Goal: Navigation & Orientation: Find specific page/section

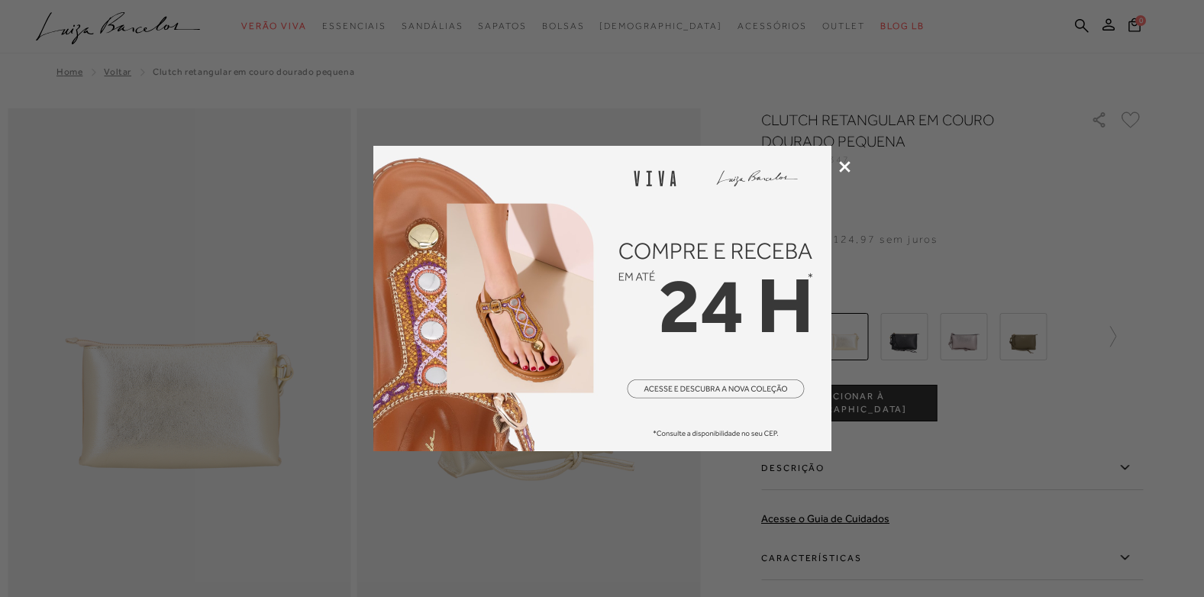
click at [843, 167] on icon at bounding box center [844, 166] width 11 height 11
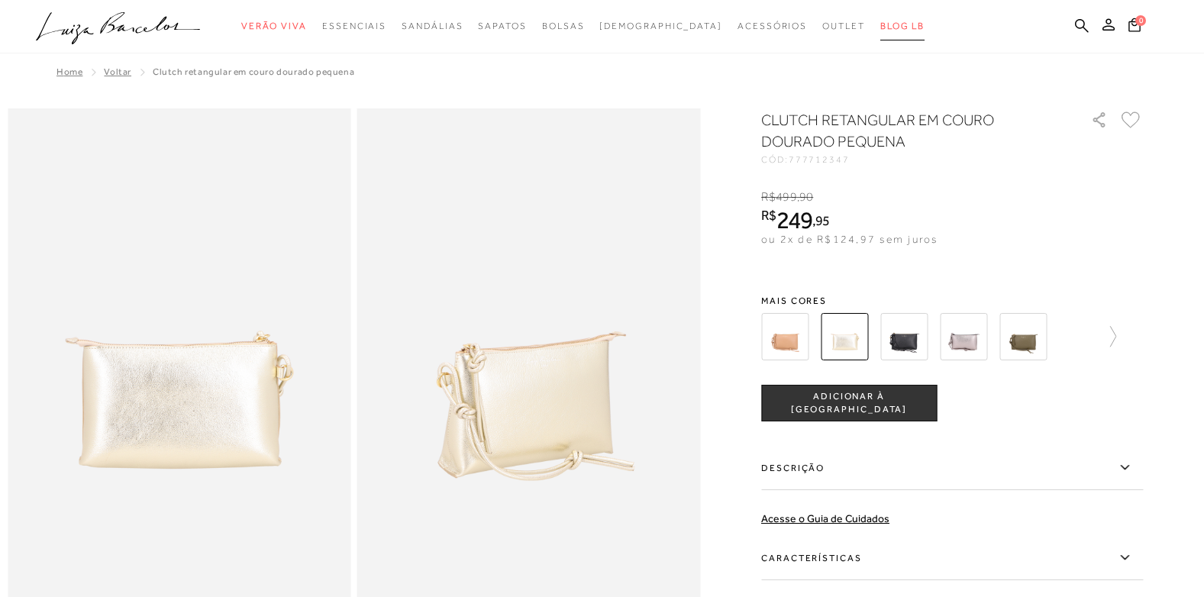
click at [880, 27] on span "BLOG LB" at bounding box center [902, 26] width 44 height 11
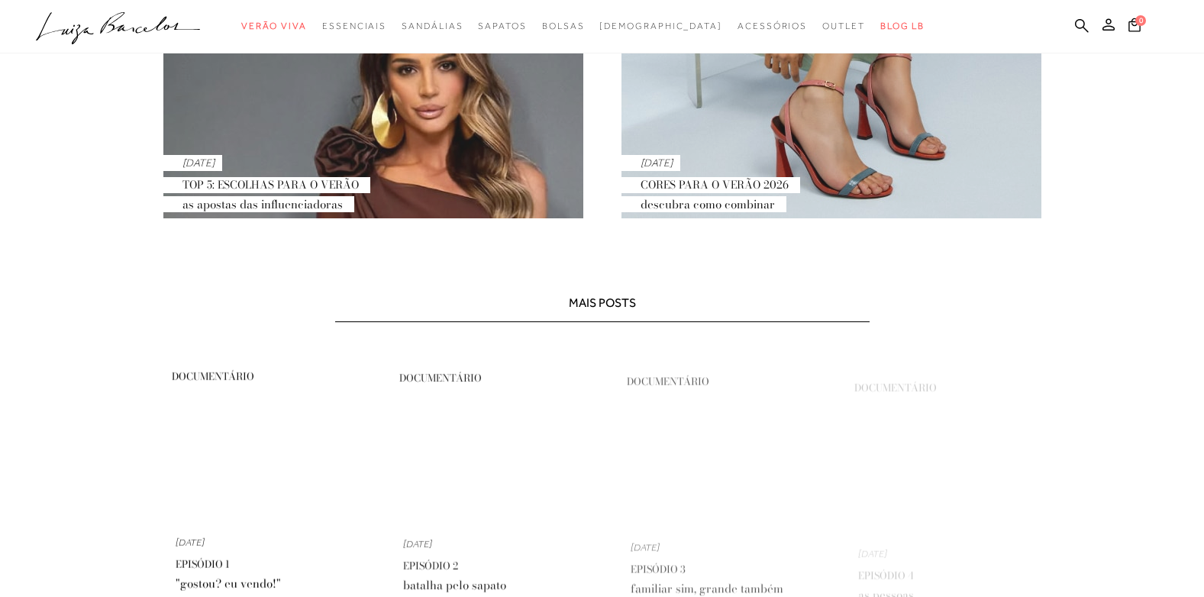
scroll to position [599, 0]
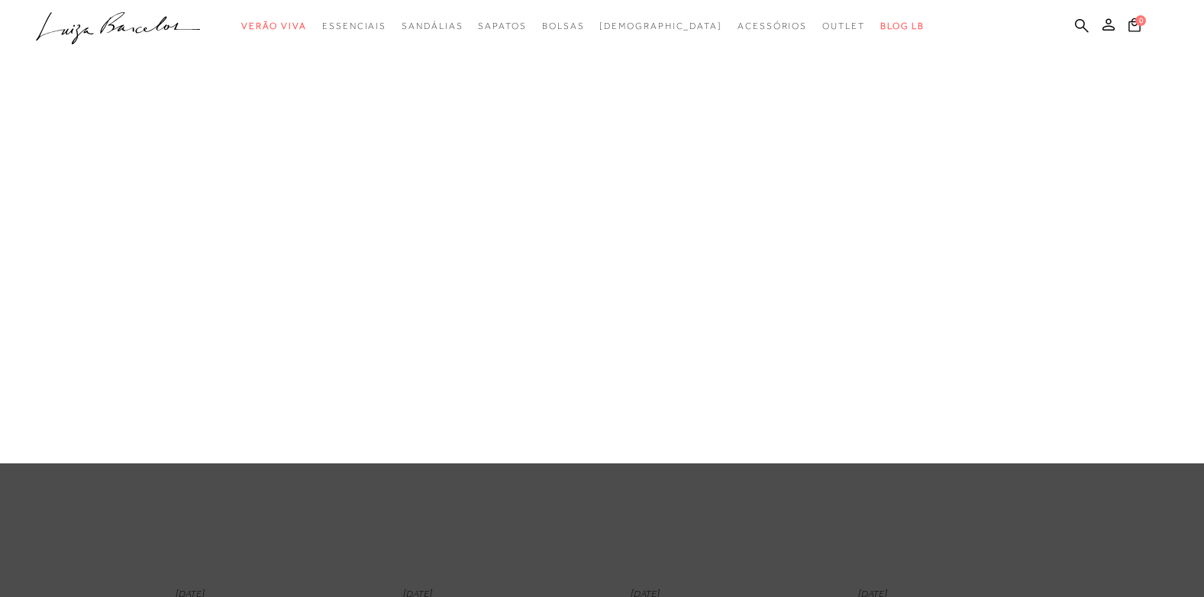
click at [0, 0] on link "Média" at bounding box center [0, 0] width 0 height 0
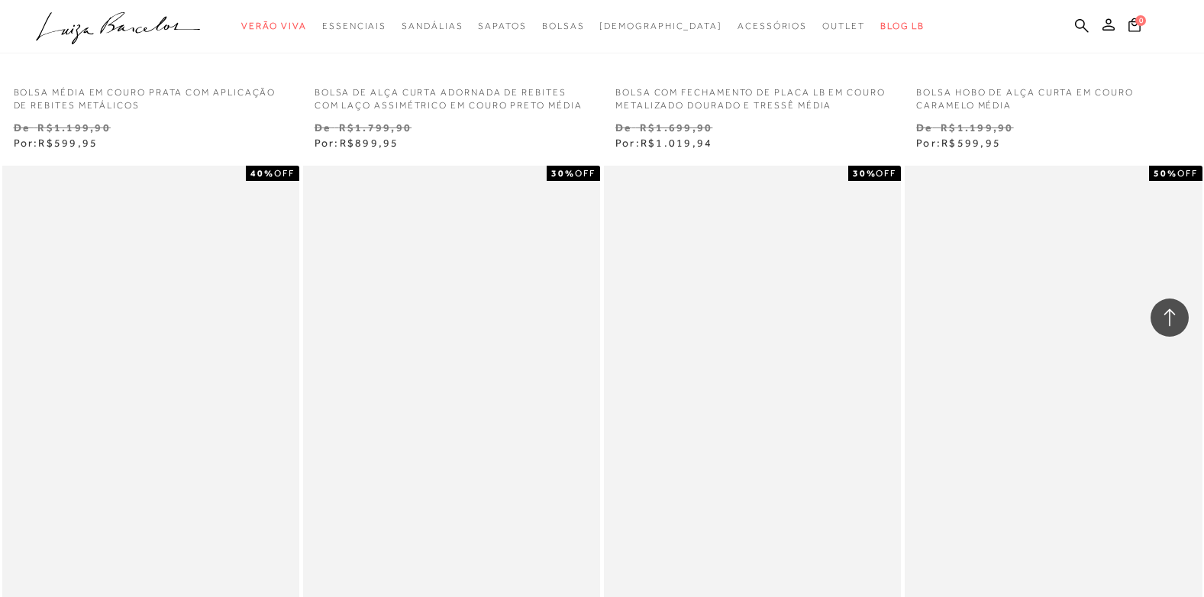
scroll to position [2214, 0]
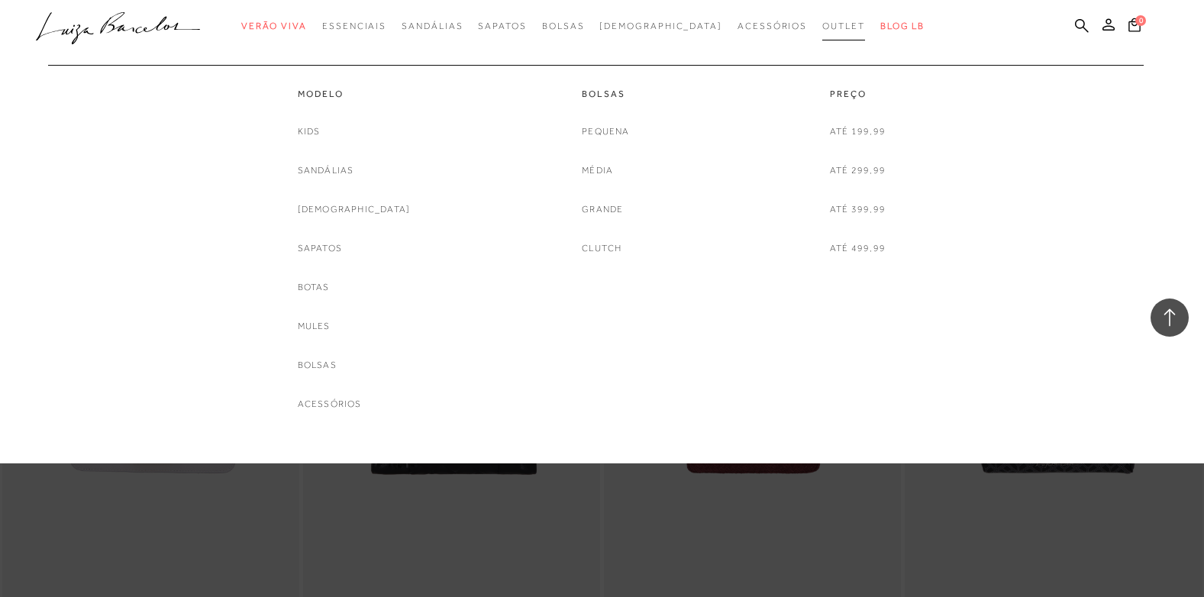
click at [822, 22] on span "Outlet" at bounding box center [843, 26] width 43 height 11
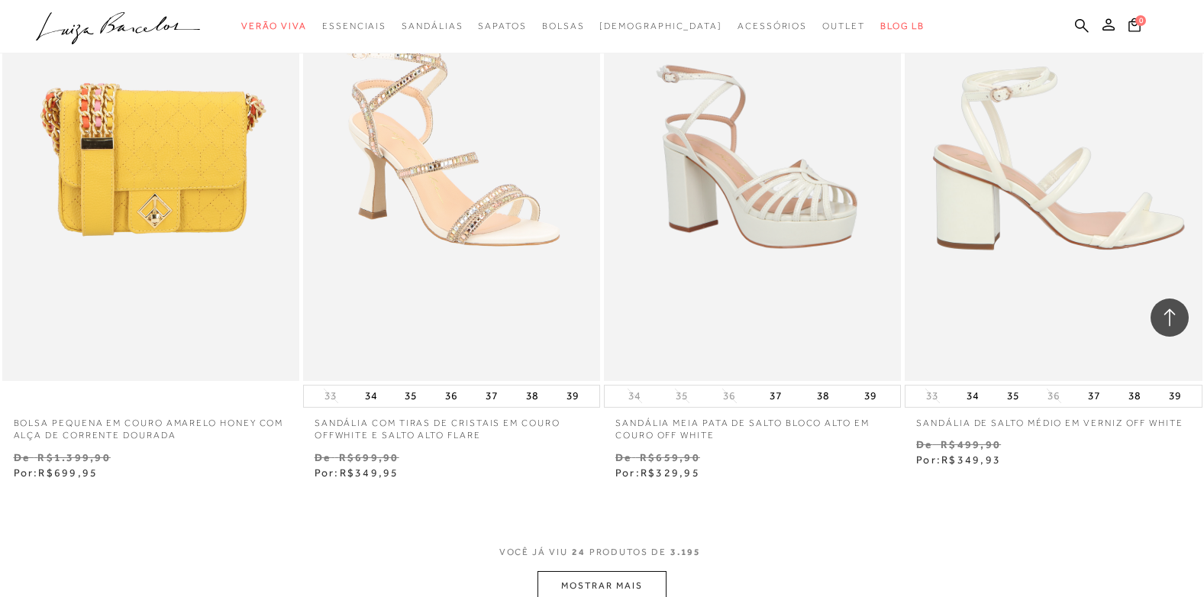
scroll to position [3360, 0]
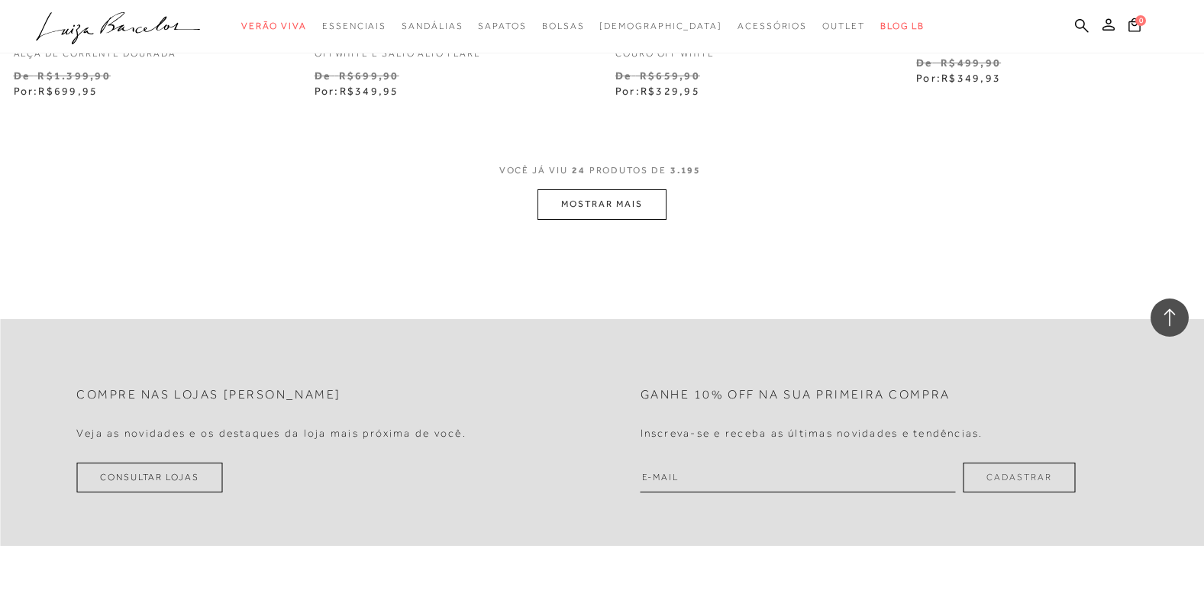
click at [611, 214] on button "MOSTRAR MAIS" at bounding box center [602, 204] width 128 height 30
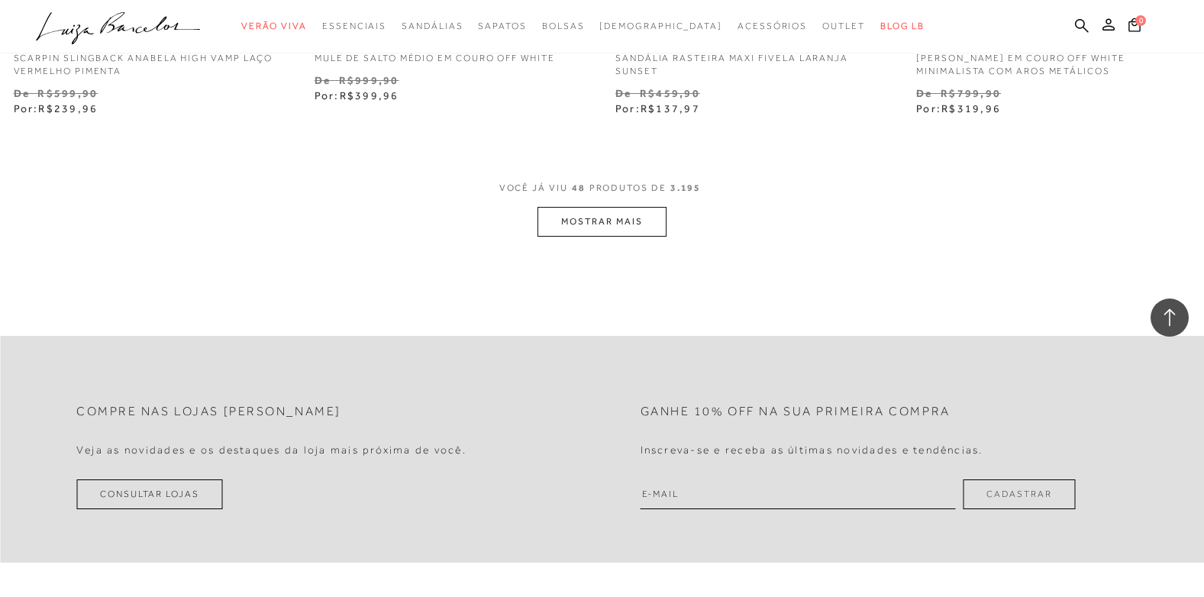
scroll to position [6719, 0]
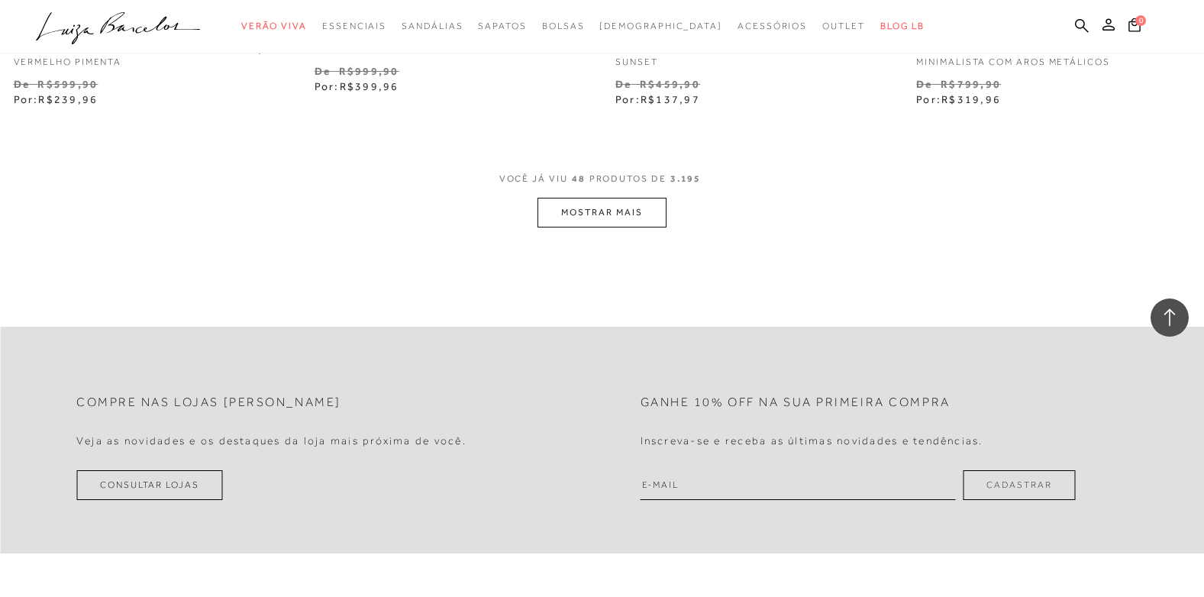
click at [641, 208] on button "MOSTRAR MAIS" at bounding box center [602, 213] width 128 height 30
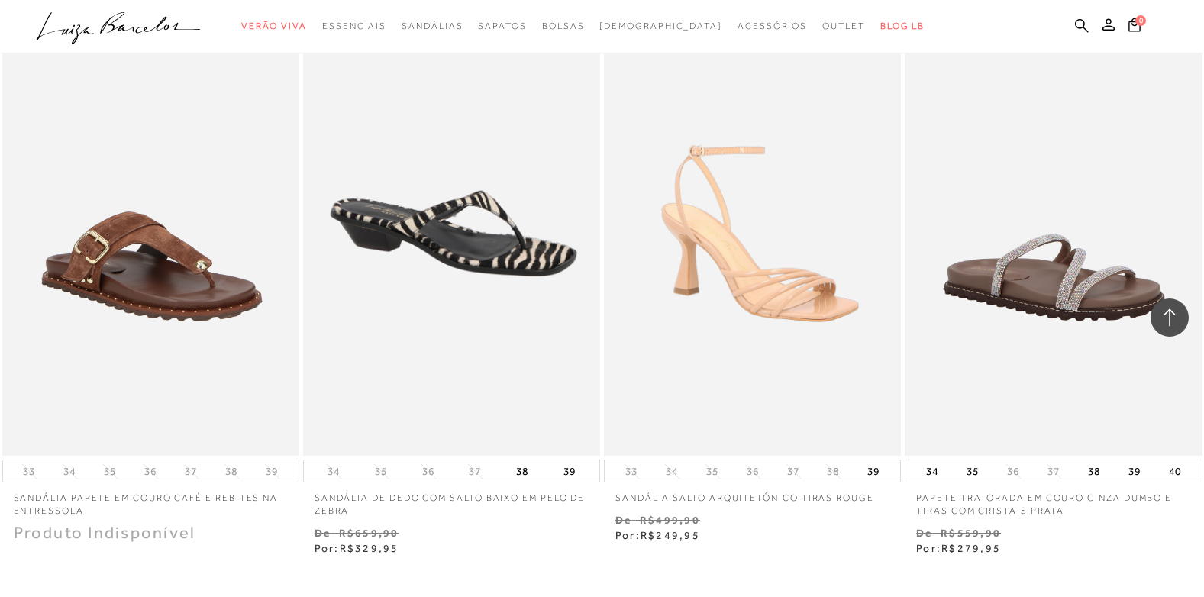
scroll to position [9850, 0]
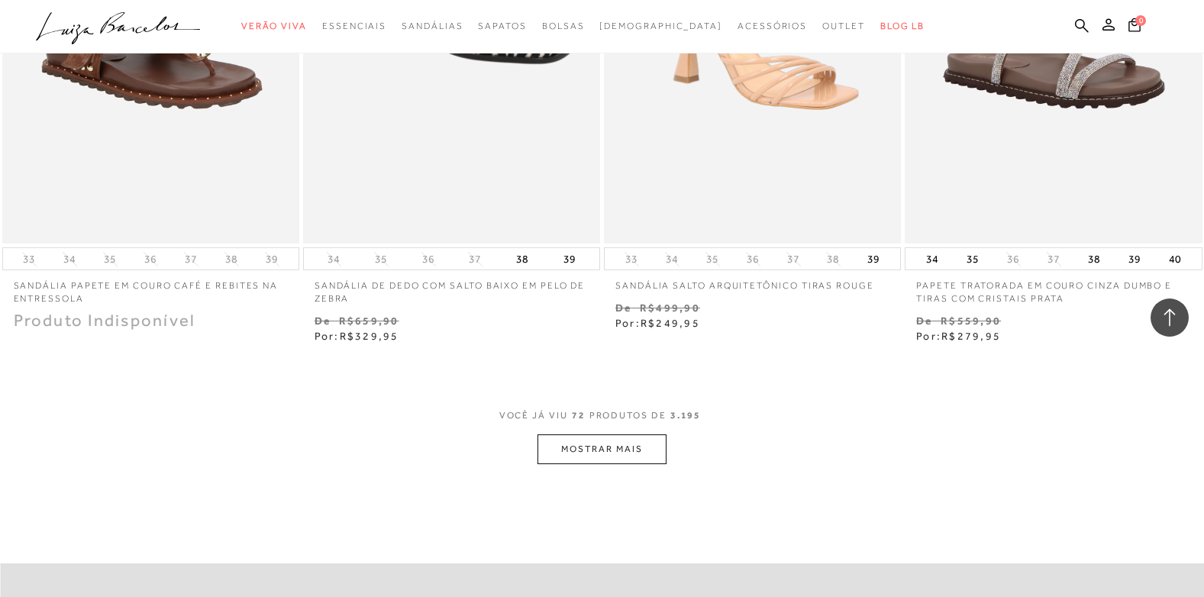
click at [605, 455] on button "MOSTRAR MAIS" at bounding box center [602, 449] width 128 height 30
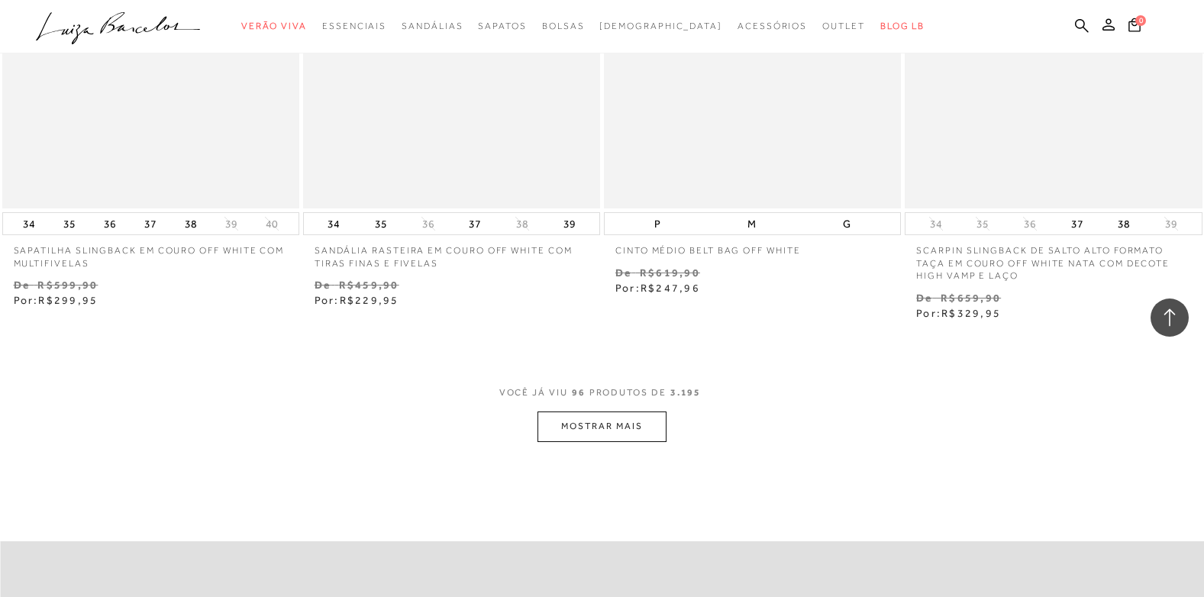
scroll to position [13286, 0]
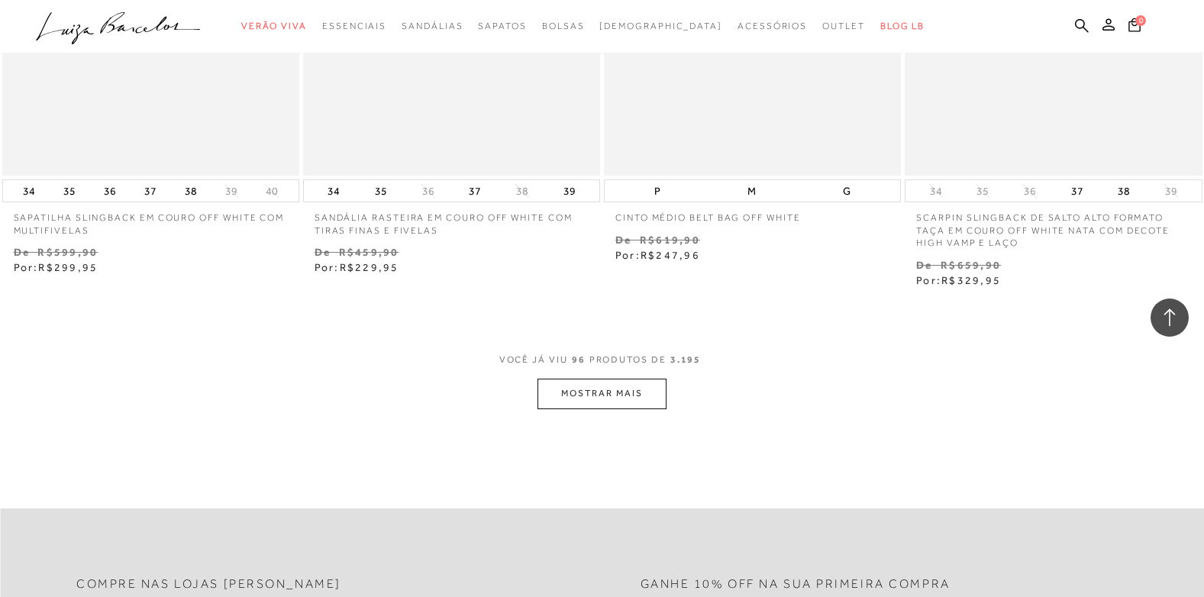
click at [615, 389] on button "MOSTRAR MAIS" at bounding box center [602, 394] width 128 height 30
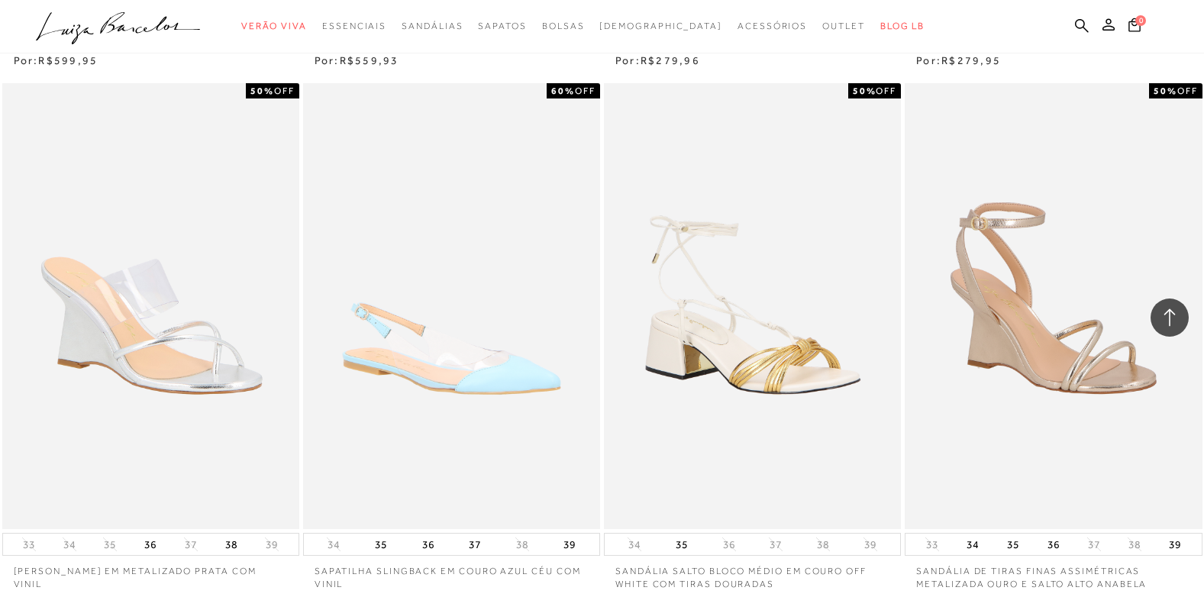
scroll to position [16569, 0]
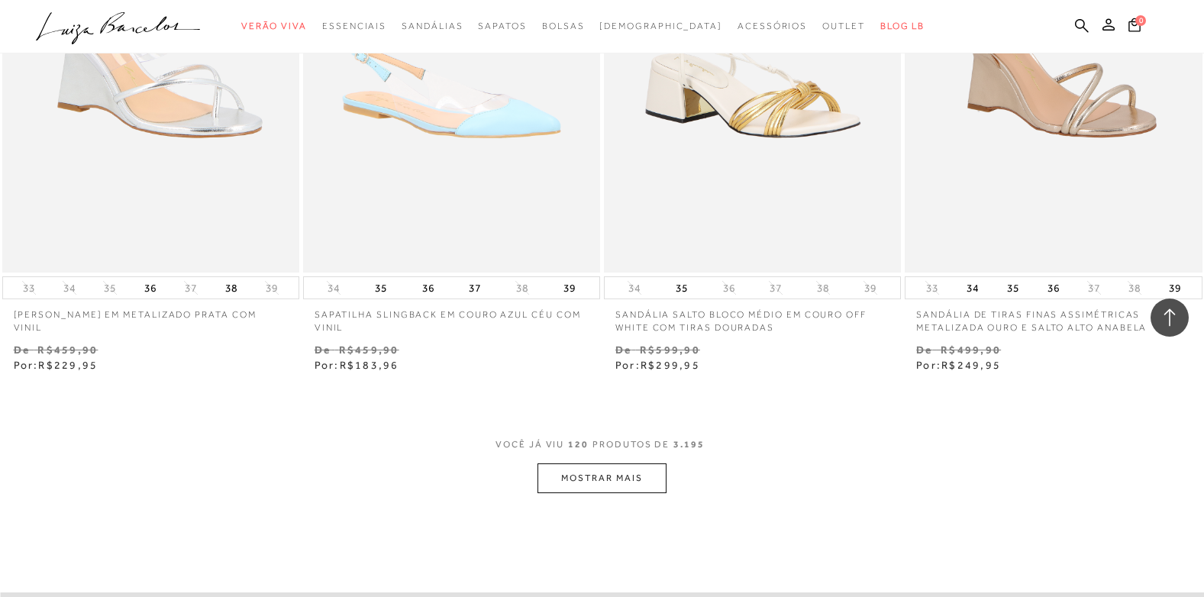
click at [620, 470] on button "MOSTRAR MAIS" at bounding box center [602, 478] width 128 height 30
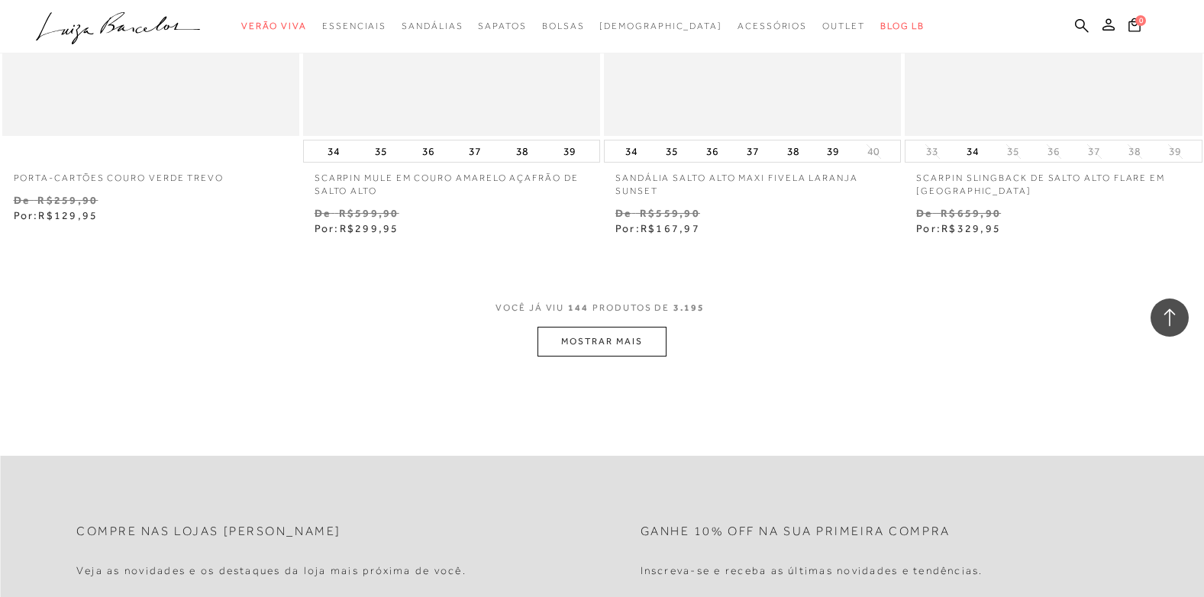
scroll to position [20081, 0]
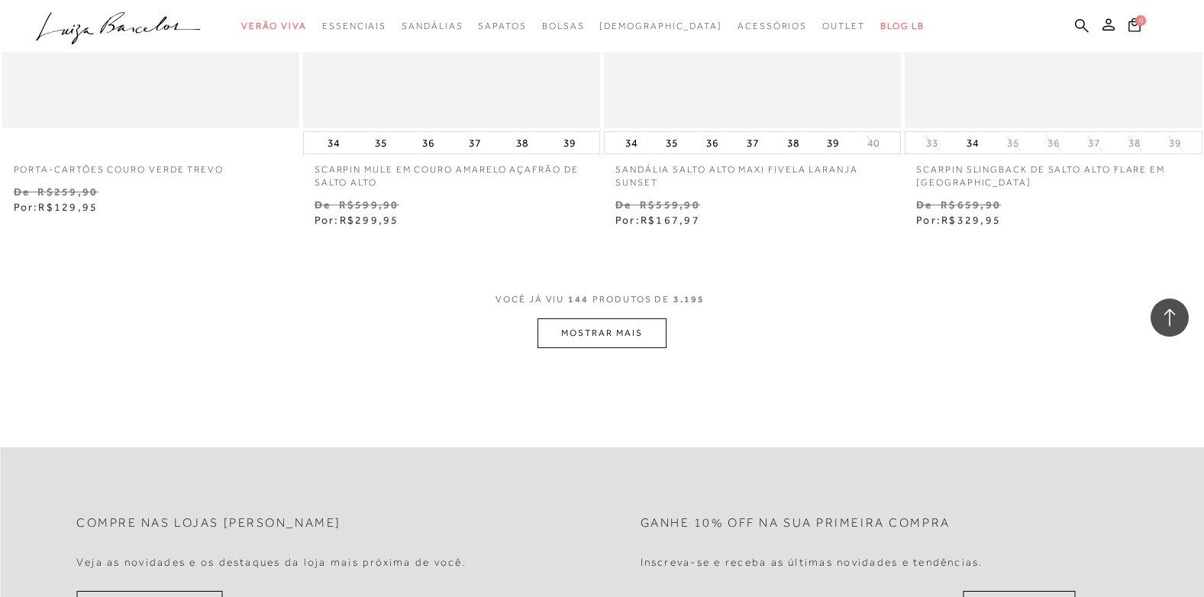
click at [612, 341] on button "MOSTRAR MAIS" at bounding box center [602, 333] width 128 height 30
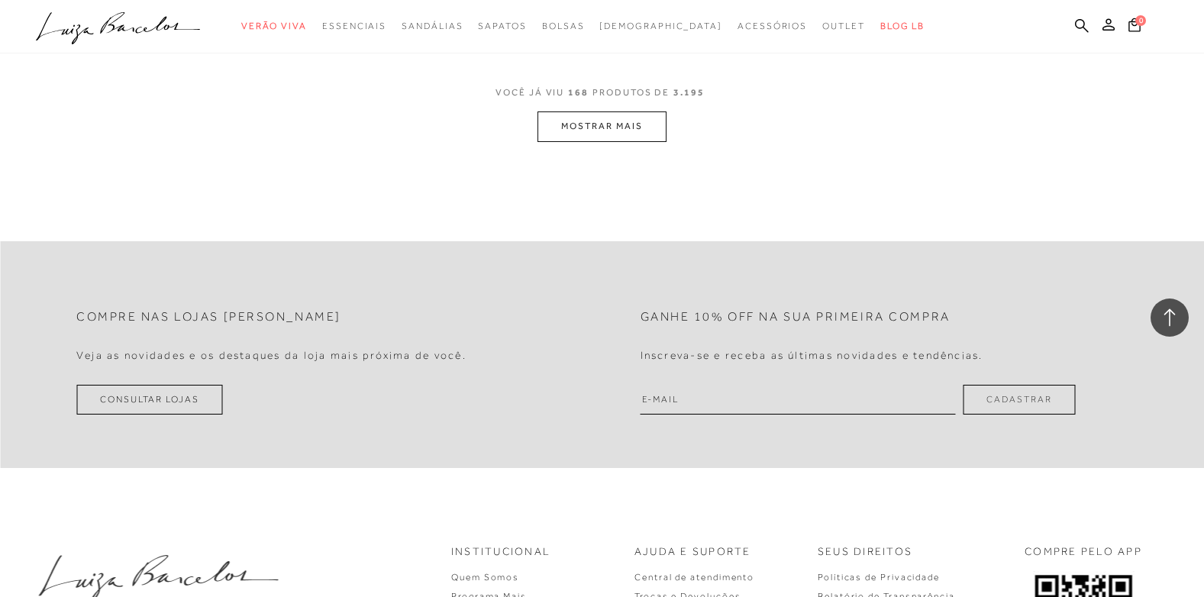
scroll to position [23670, 0]
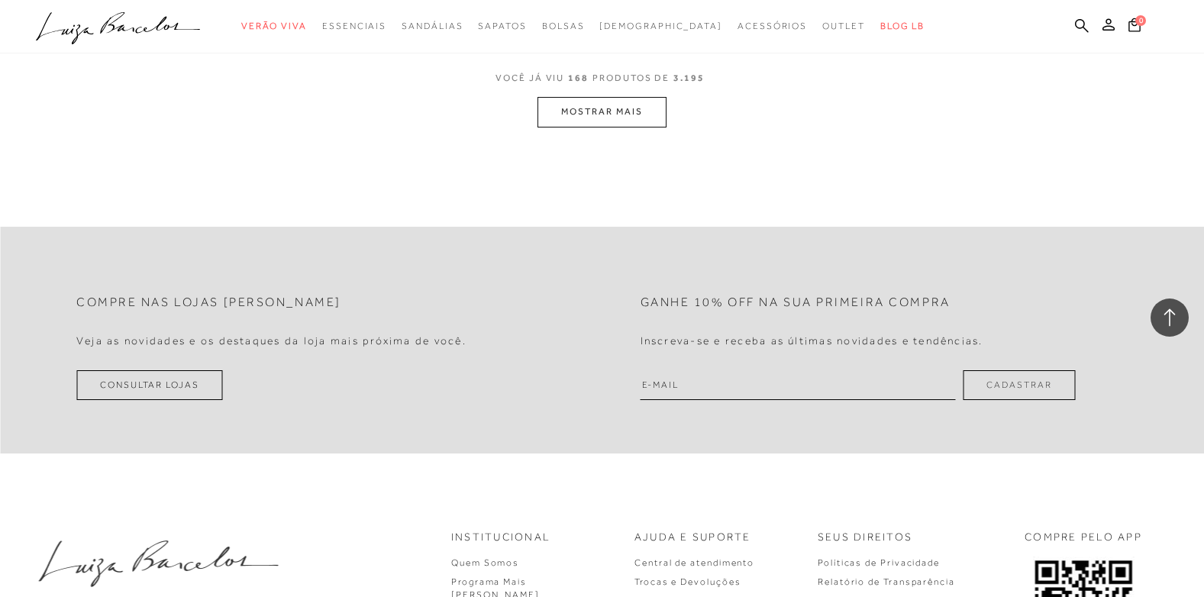
click at [638, 113] on button "MOSTRAR MAIS" at bounding box center [602, 112] width 128 height 30
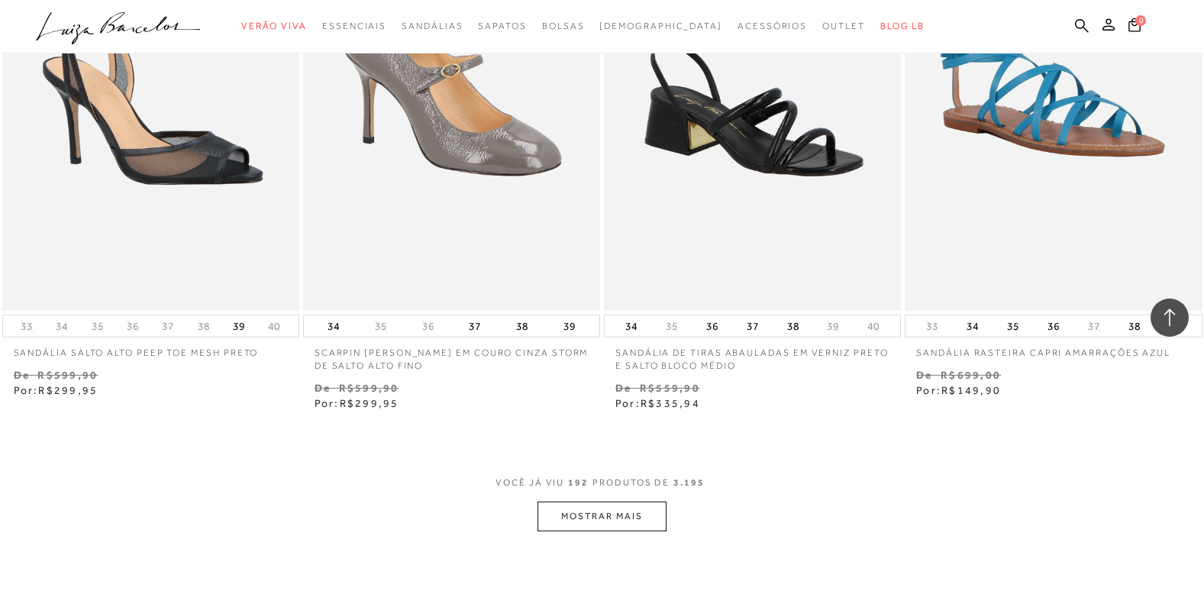
scroll to position [26877, 0]
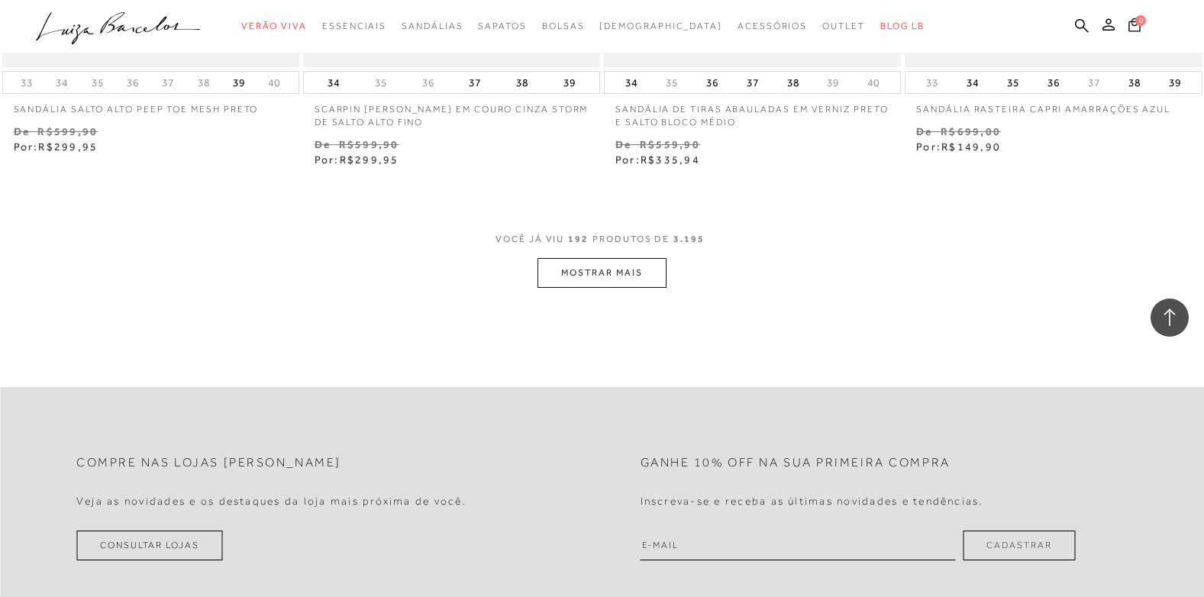
click at [600, 284] on button "MOSTRAR MAIS" at bounding box center [602, 273] width 128 height 30
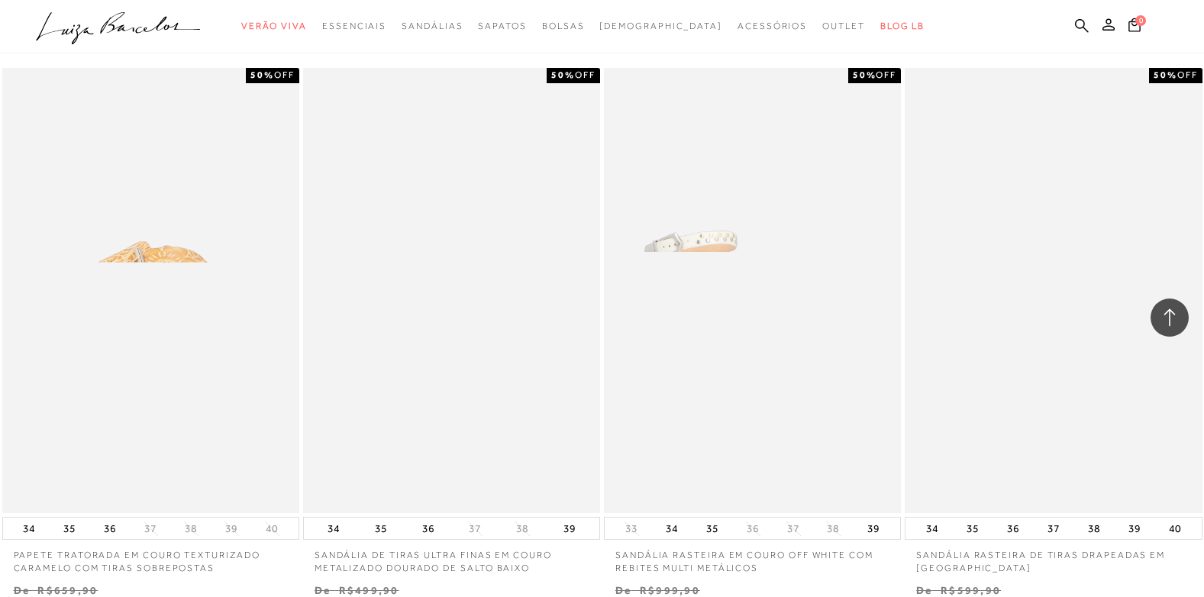
scroll to position [30237, 0]
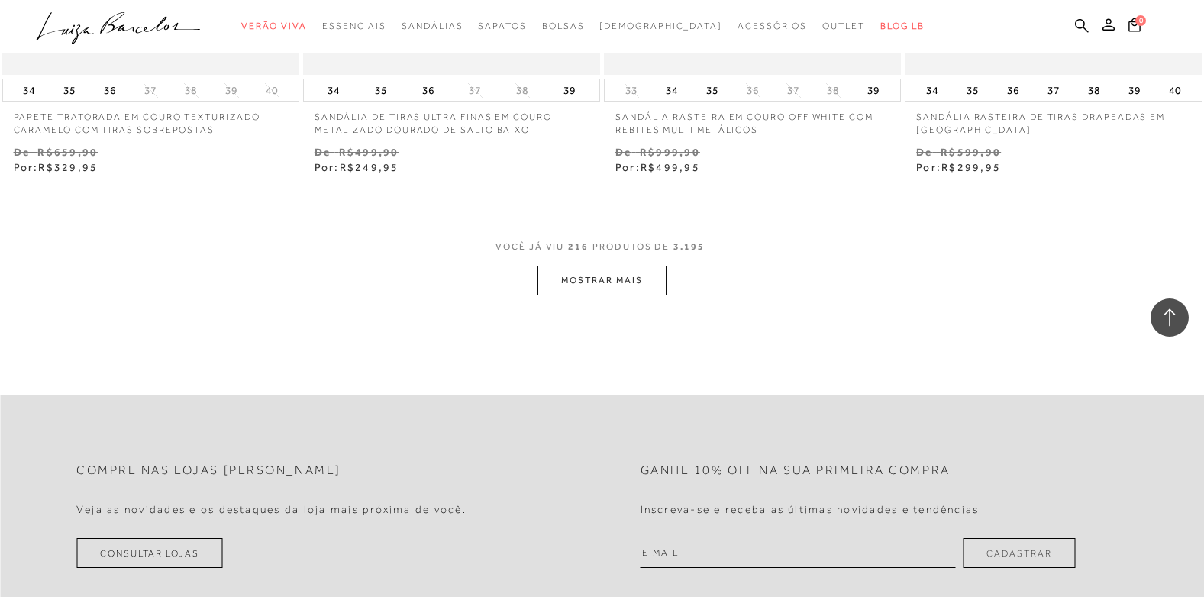
click at [647, 277] on button "MOSTRAR MAIS" at bounding box center [602, 281] width 128 height 30
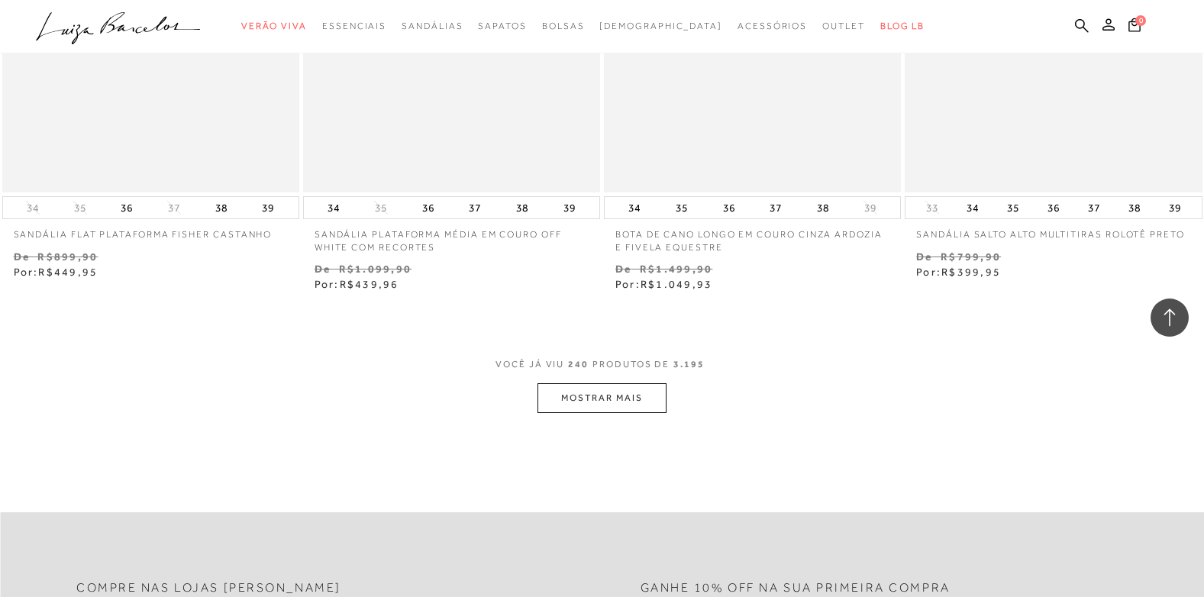
scroll to position [33520, 0]
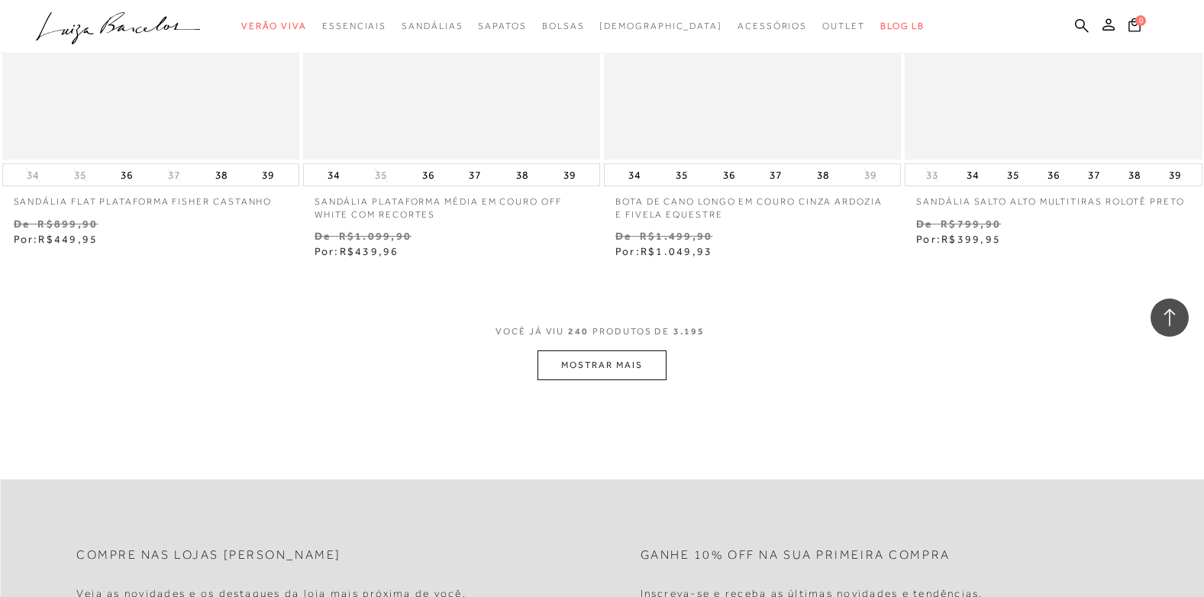
click at [607, 371] on button "MOSTRAR MAIS" at bounding box center [602, 365] width 128 height 30
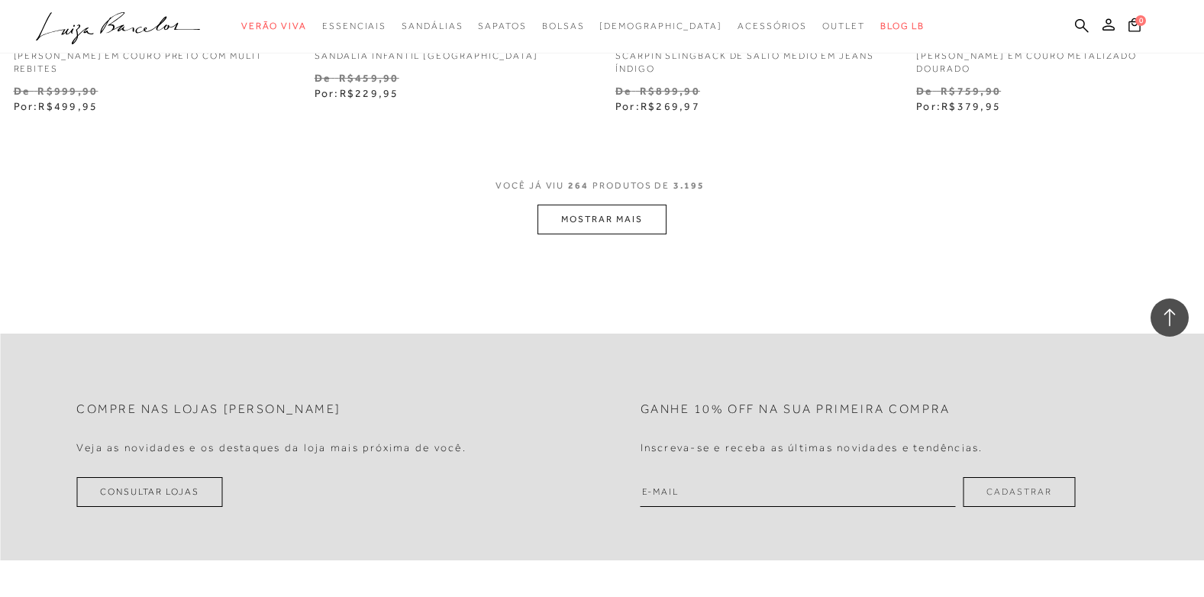
scroll to position [37032, 0]
click at [593, 218] on button "MOSTRAR MAIS" at bounding box center [602, 220] width 128 height 30
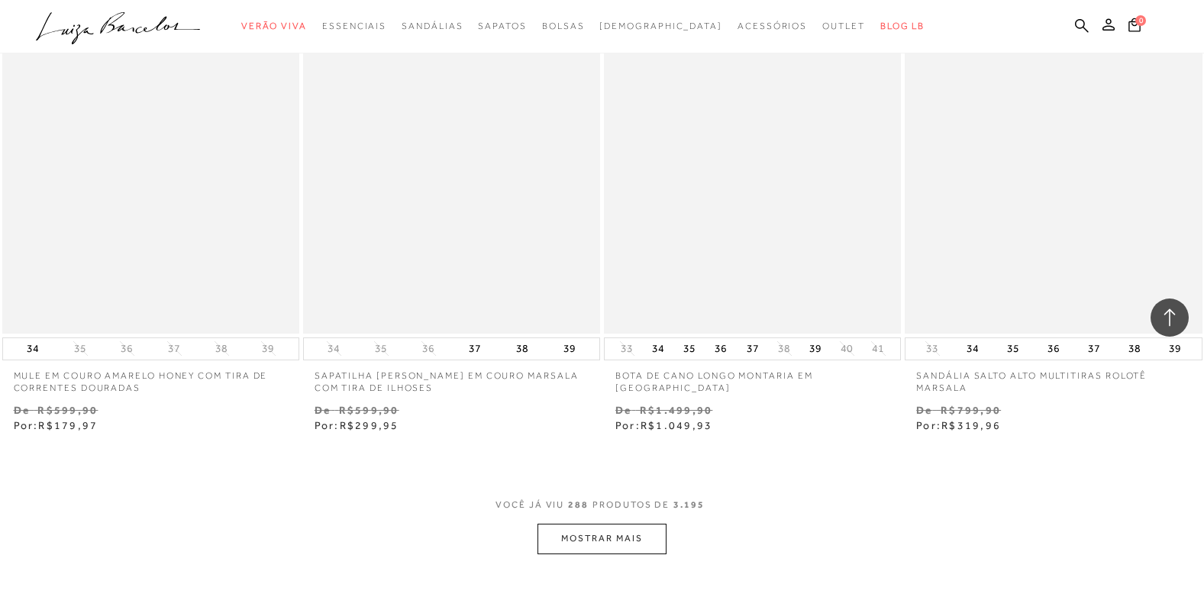
scroll to position [40087, 0]
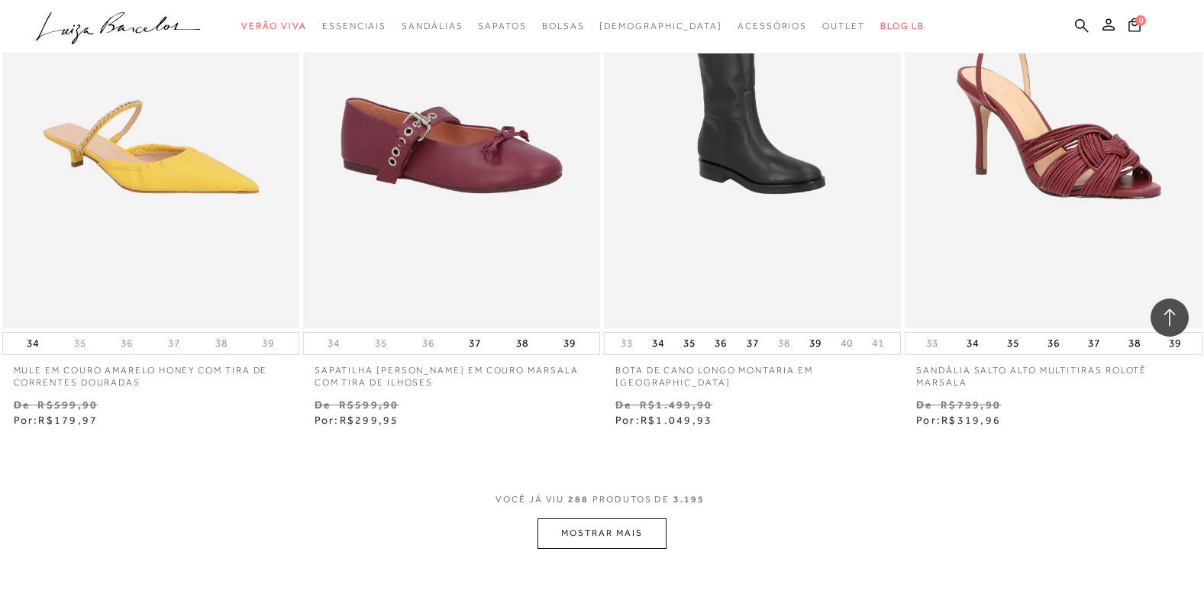
click at [609, 532] on button "MOSTRAR MAIS" at bounding box center [602, 533] width 128 height 30
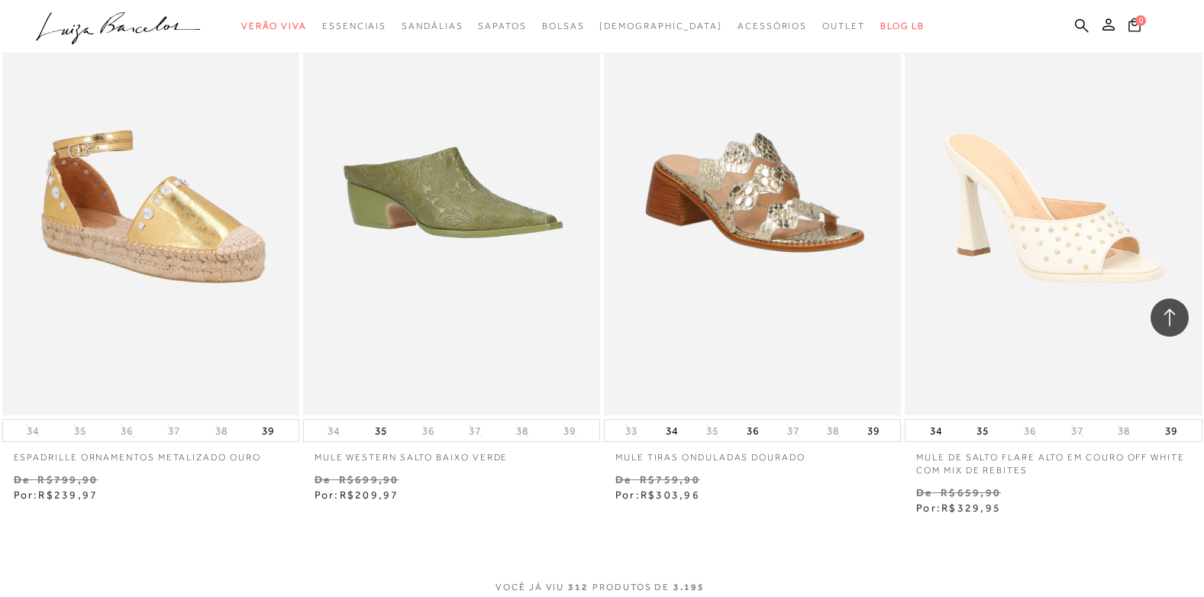
scroll to position [43523, 0]
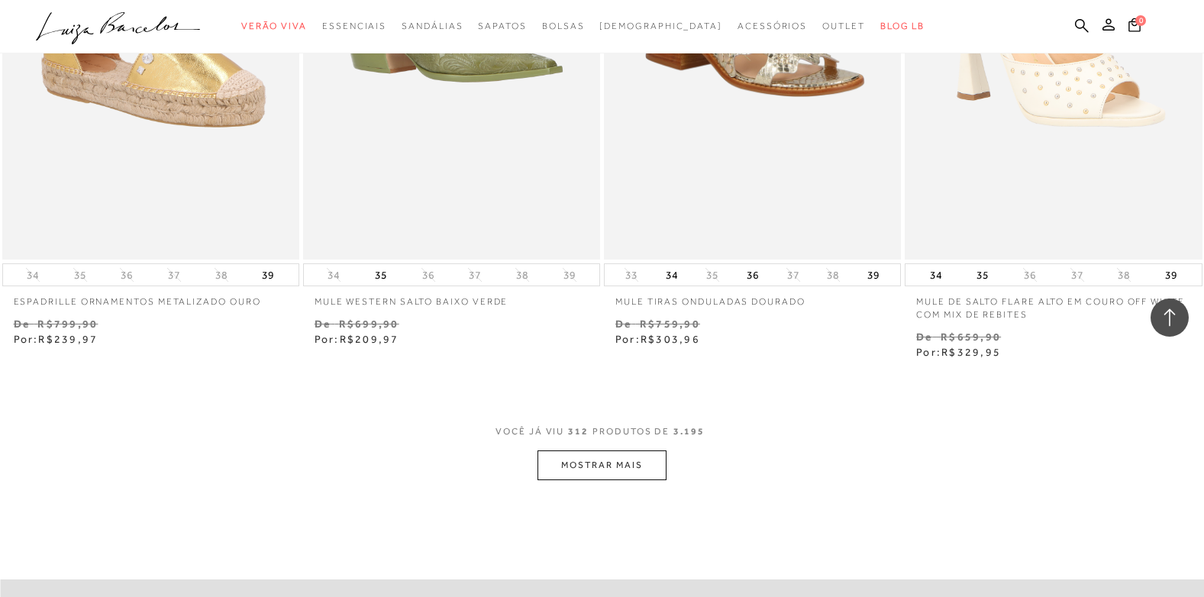
click at [605, 474] on button "MOSTRAR MAIS" at bounding box center [602, 465] width 128 height 30
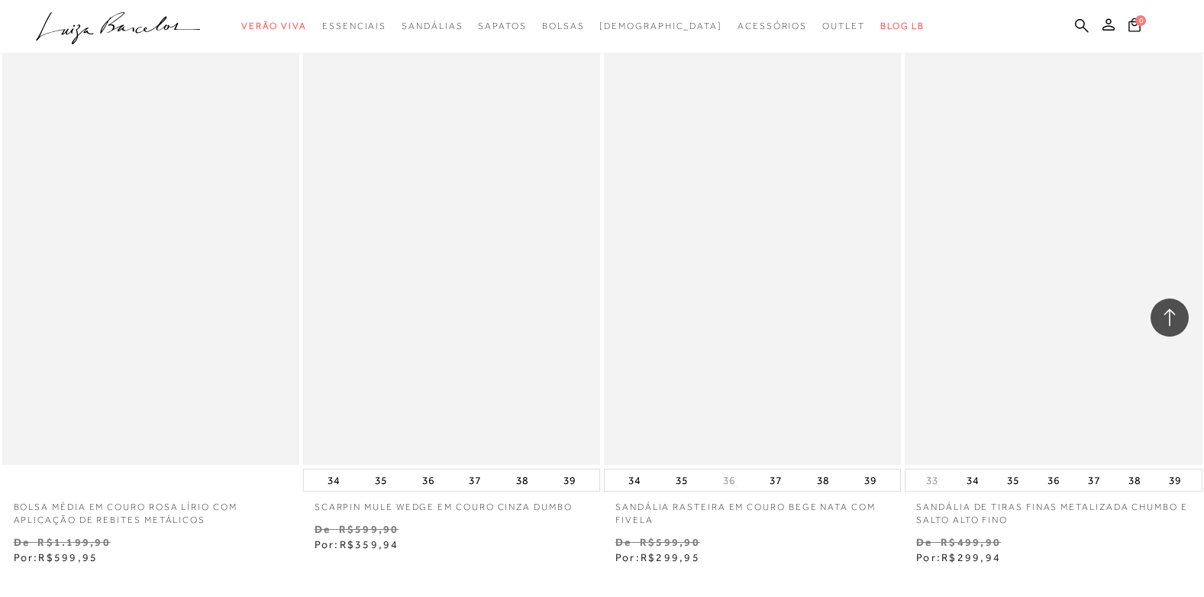
scroll to position [46959, 0]
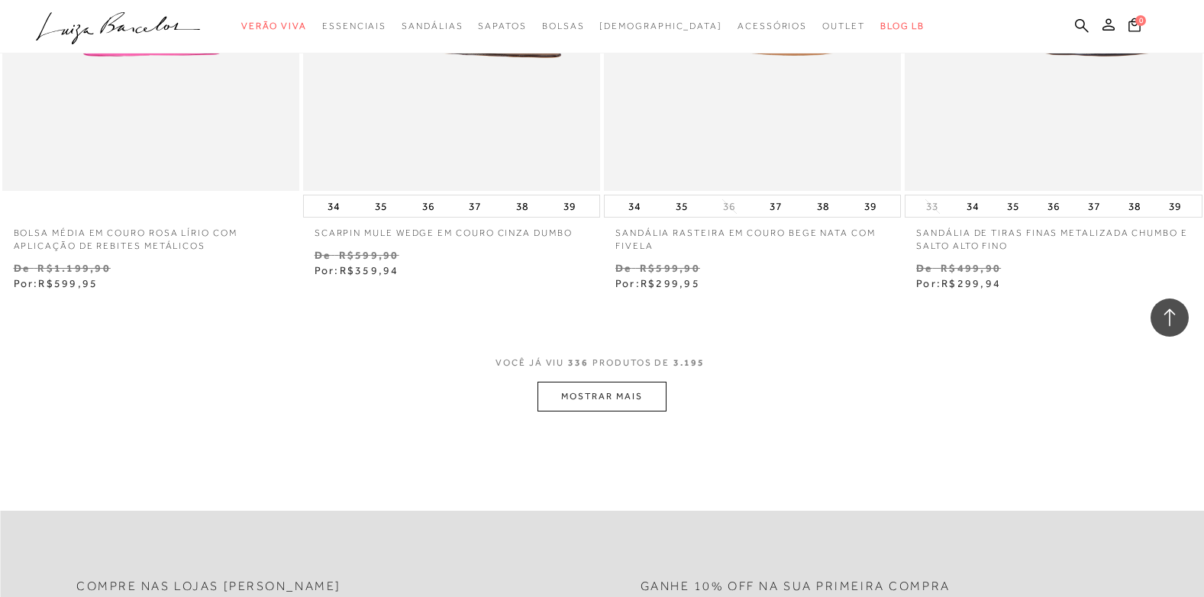
click at [586, 382] on button "MOSTRAR MAIS" at bounding box center [602, 397] width 128 height 30
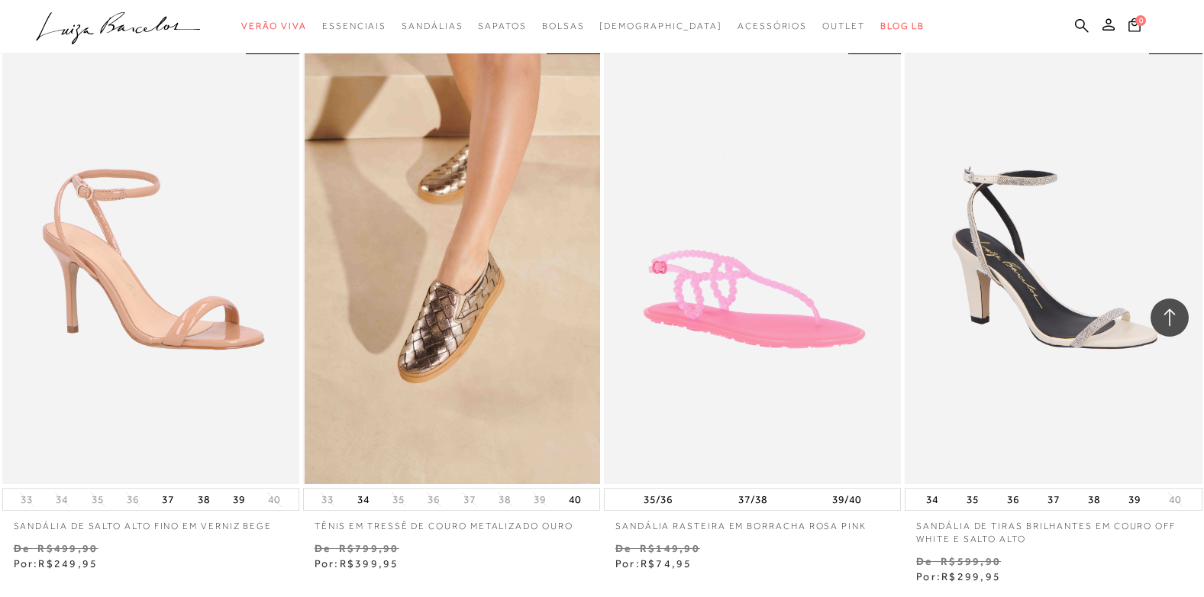
scroll to position [47264, 0]
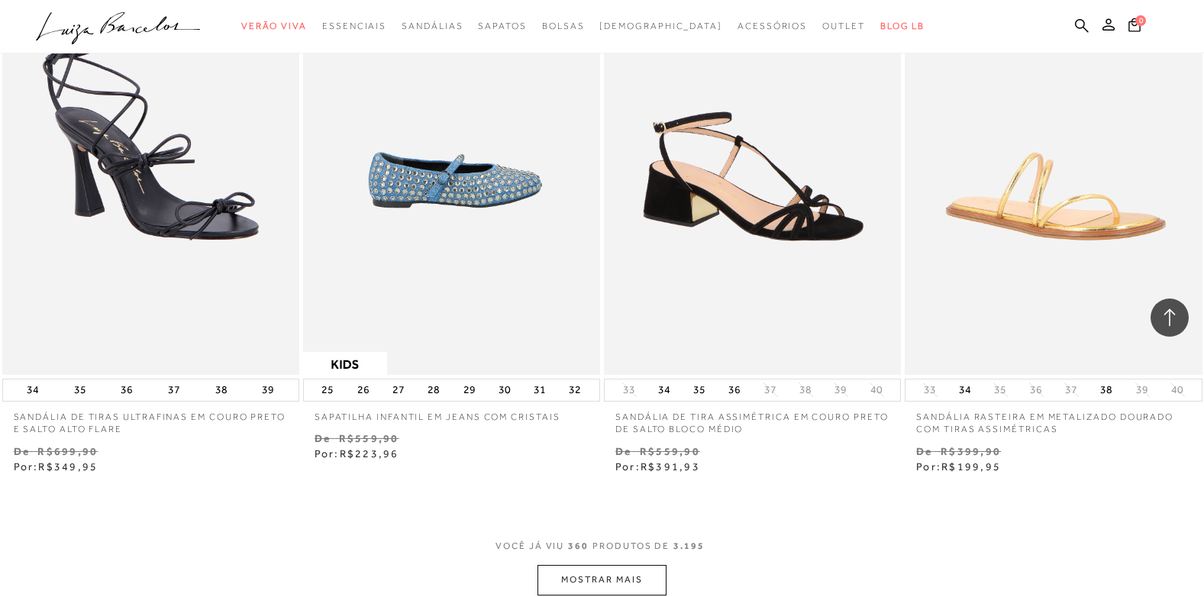
scroll to position [50165, 0]
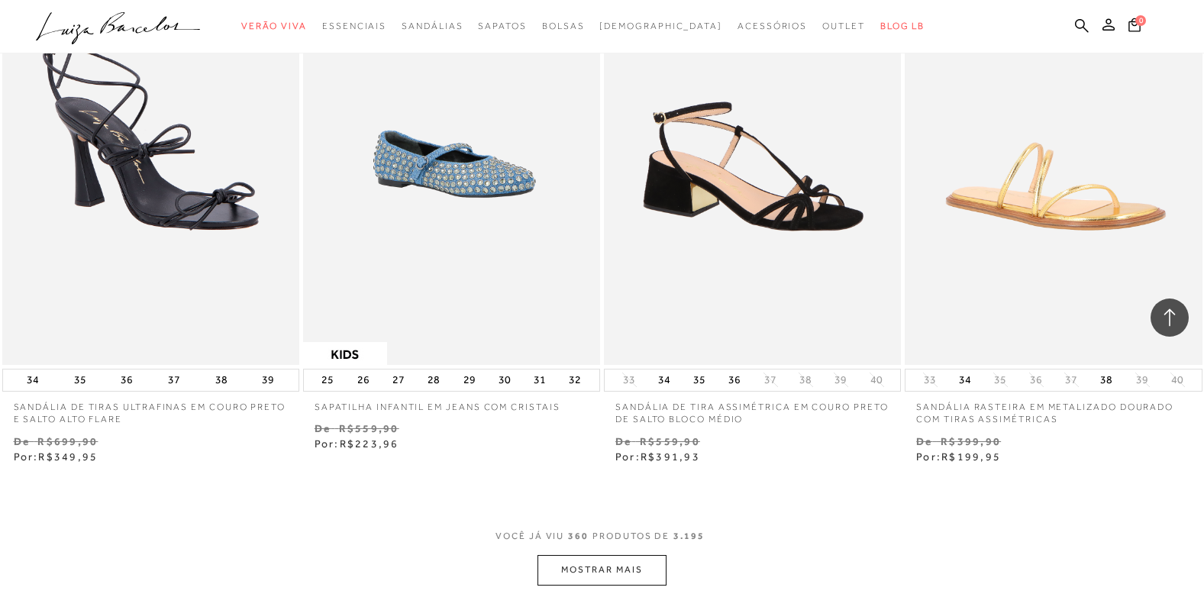
click at [569, 555] on button "MOSTRAR MAIS" at bounding box center [602, 570] width 128 height 30
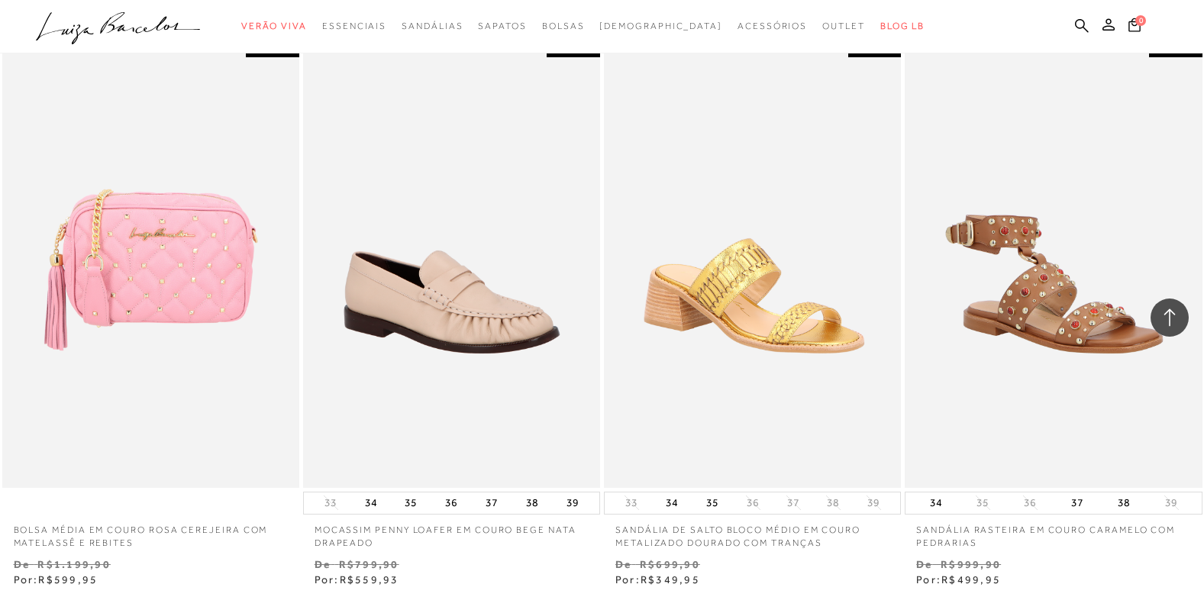
scroll to position [51769, 0]
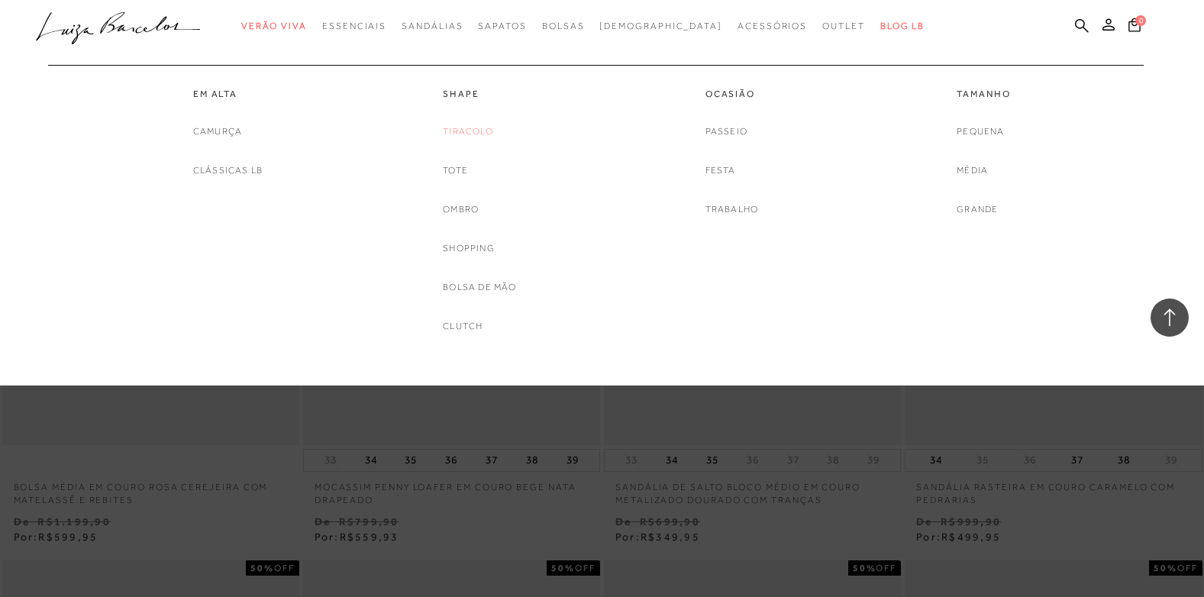
click at [482, 135] on link "Tiracolo" at bounding box center [468, 132] width 50 height 16
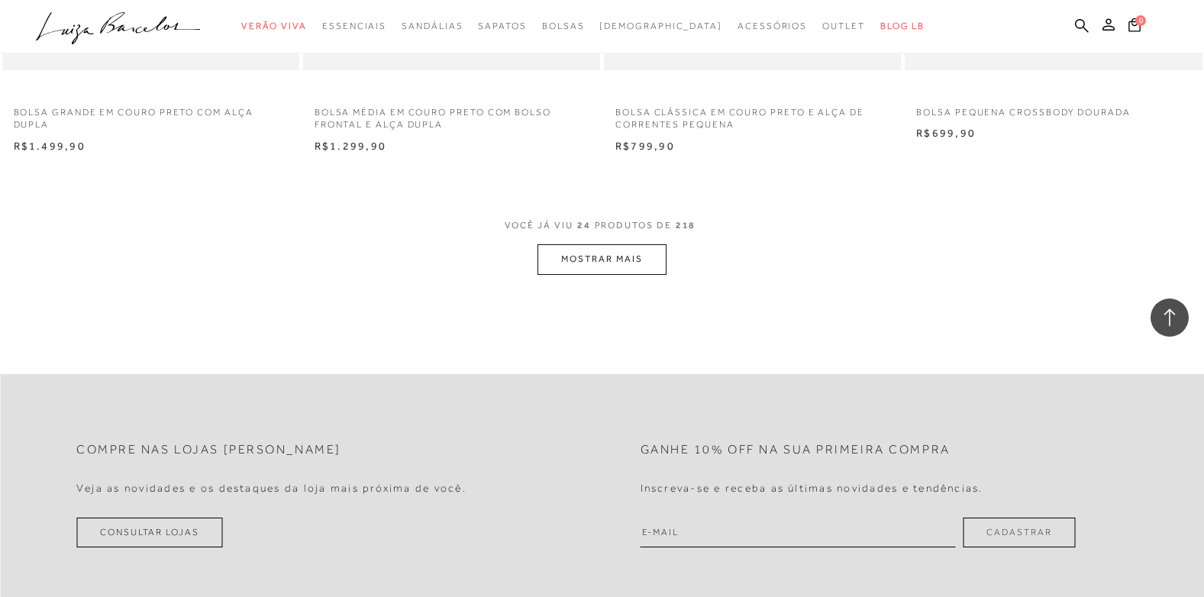
scroll to position [3207, 0]
click at [610, 260] on button "MOSTRAR MAIS" at bounding box center [602, 261] width 128 height 30
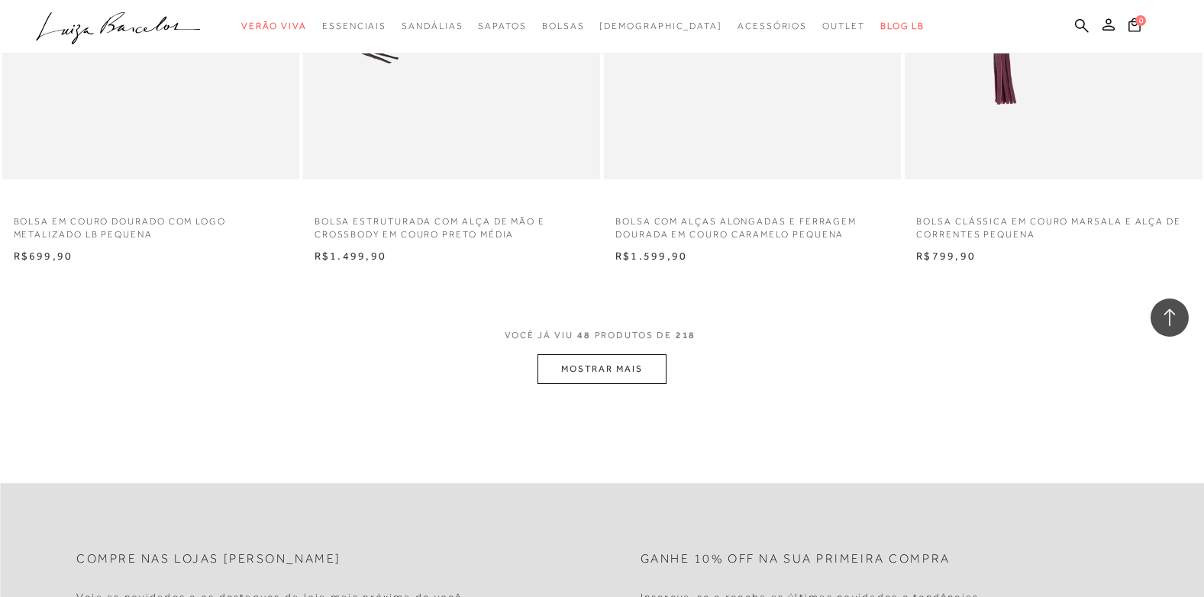
scroll to position [6414, 0]
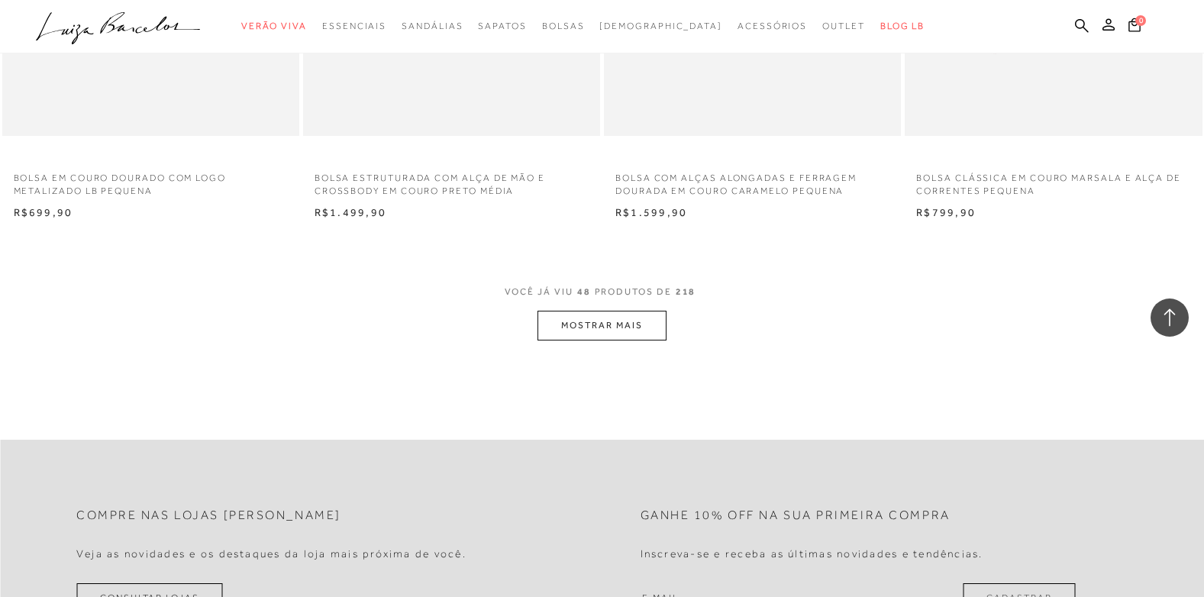
click at [618, 325] on button "MOSTRAR MAIS" at bounding box center [602, 326] width 128 height 30
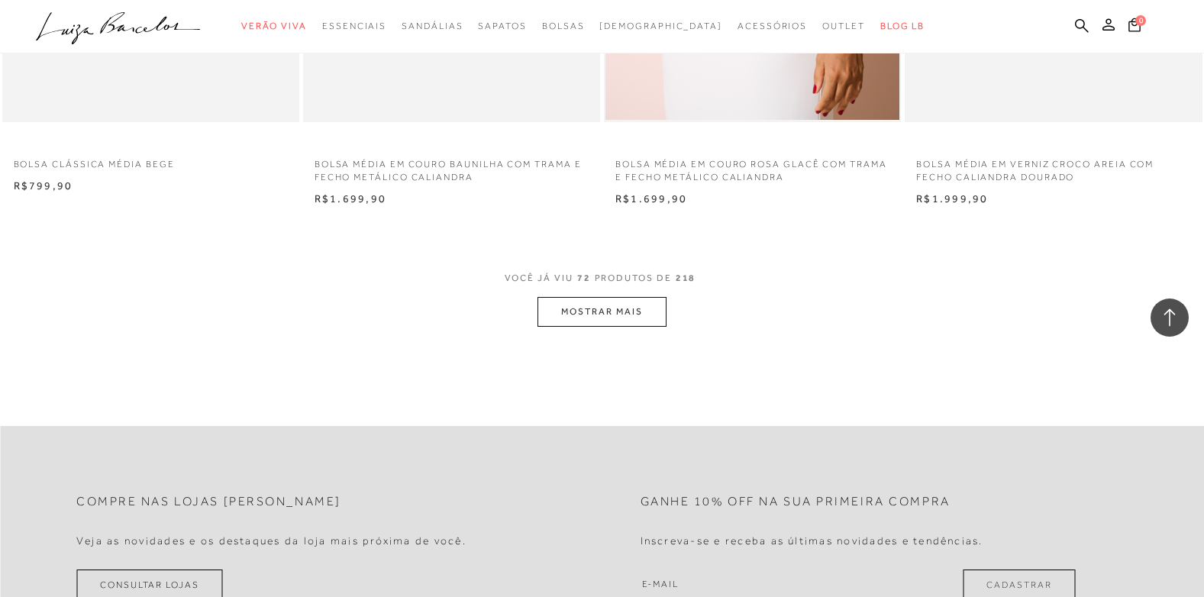
scroll to position [9773, 0]
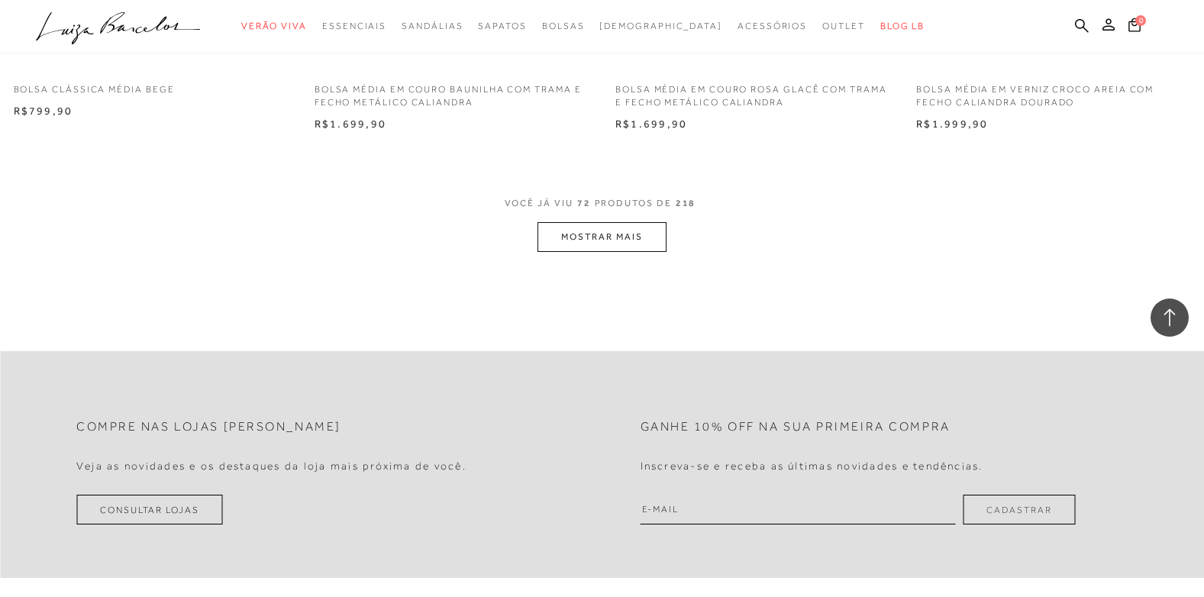
click at [601, 228] on button "MOSTRAR MAIS" at bounding box center [602, 237] width 128 height 30
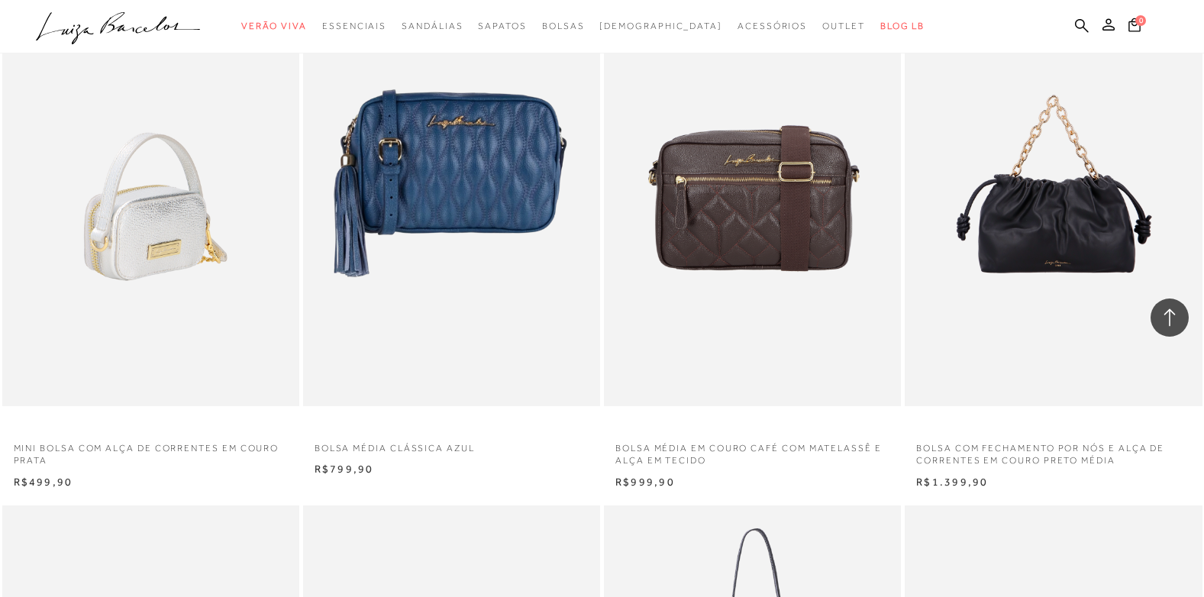
scroll to position [12140, 0]
